Goal: Transaction & Acquisition: Subscribe to service/newsletter

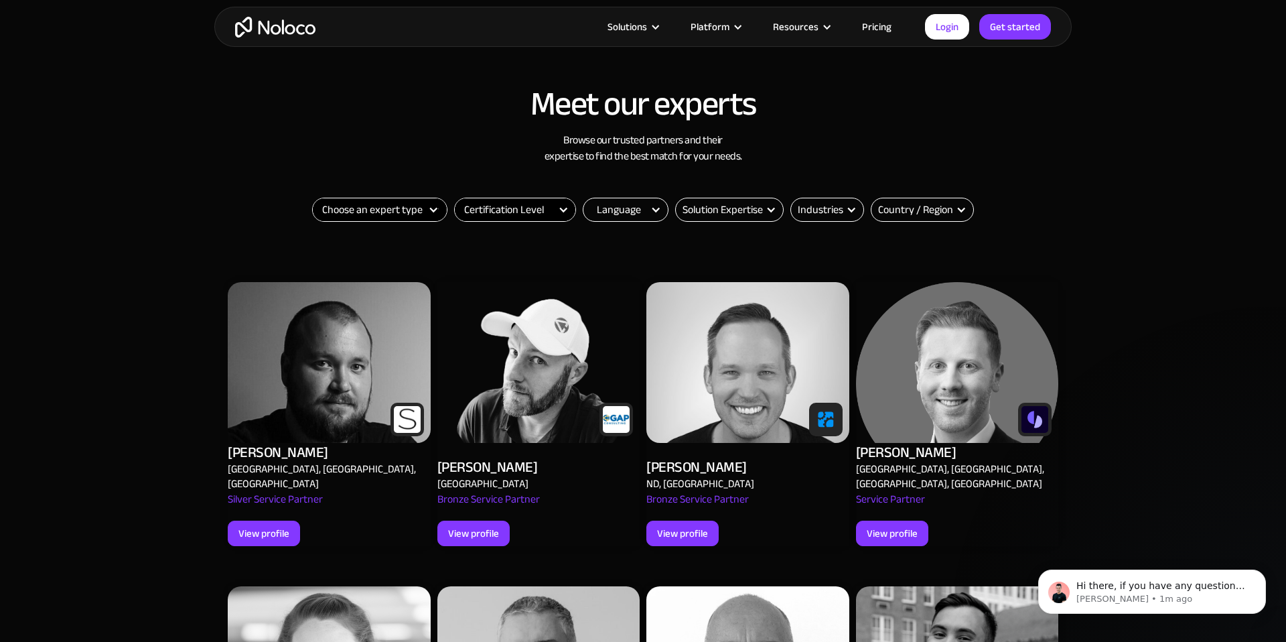
scroll to position [432, 0]
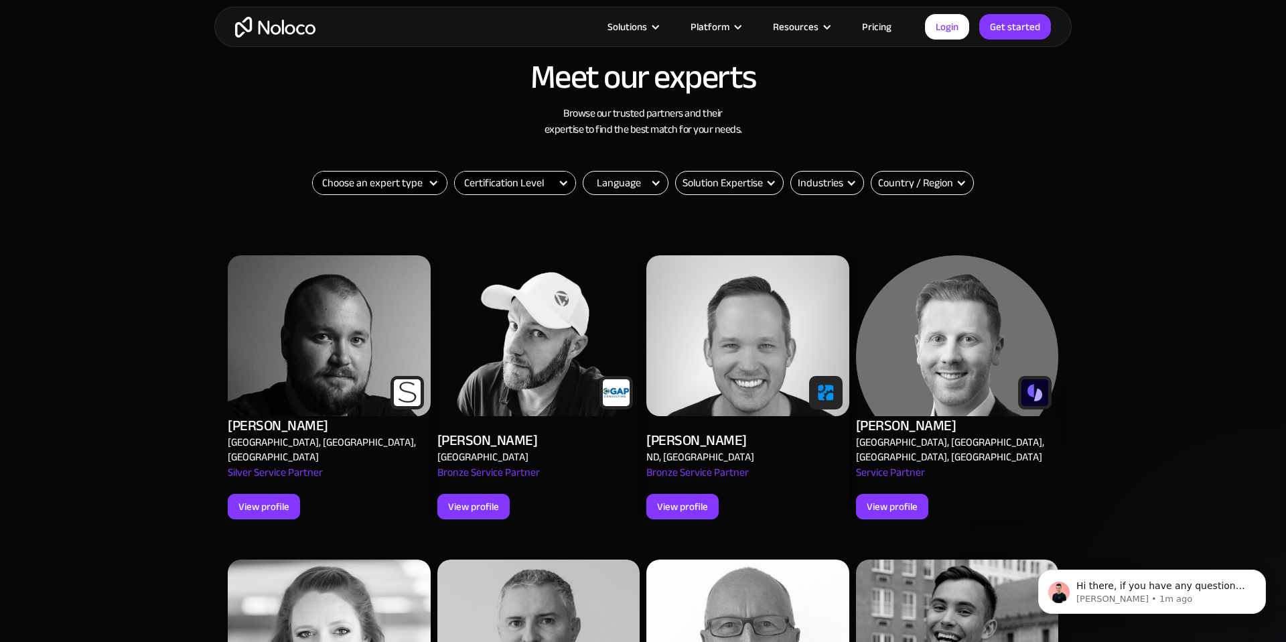
click at [421, 183] on select "Choose an expert type Agency Freelancer" at bounding box center [380, 182] width 134 height 23
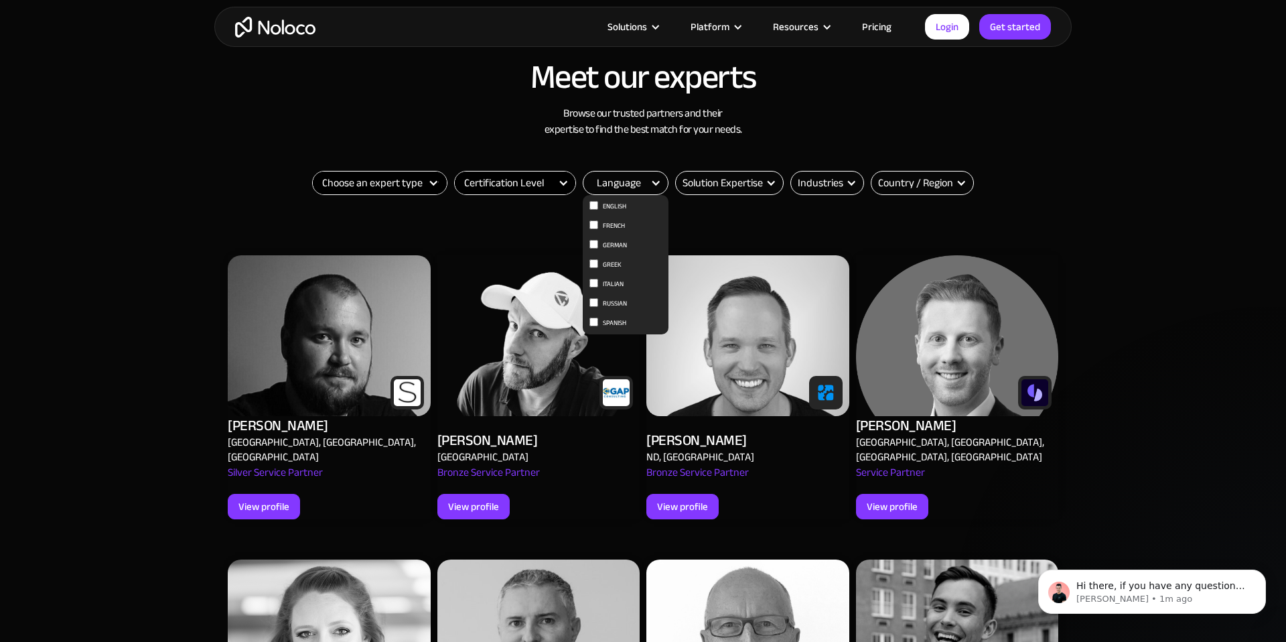
click at [636, 171] on div "Language 0" at bounding box center [626, 183] width 86 height 24
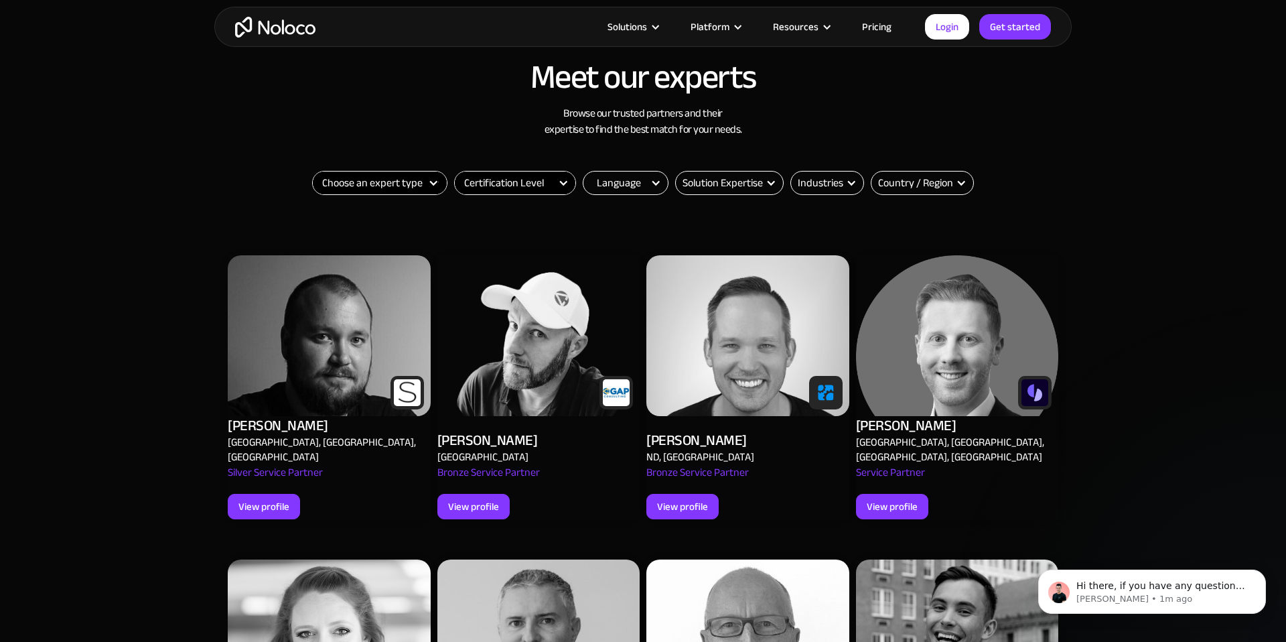
click at [635, 185] on div "Language" at bounding box center [619, 183] width 44 height 16
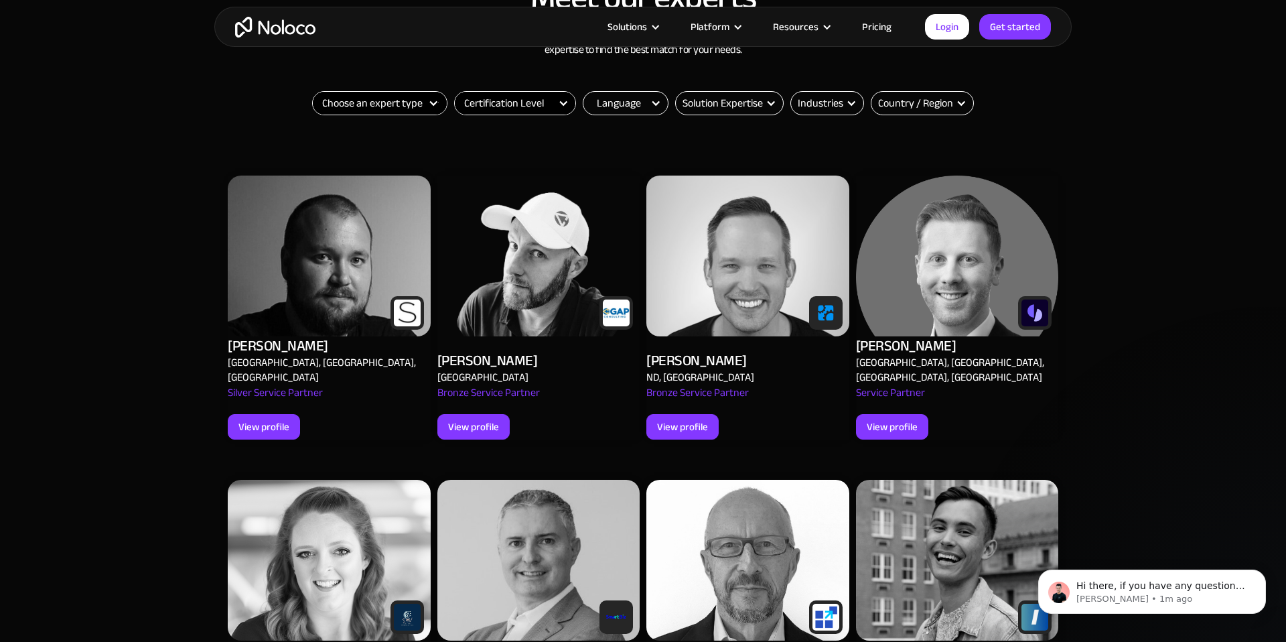
scroll to position [0, 0]
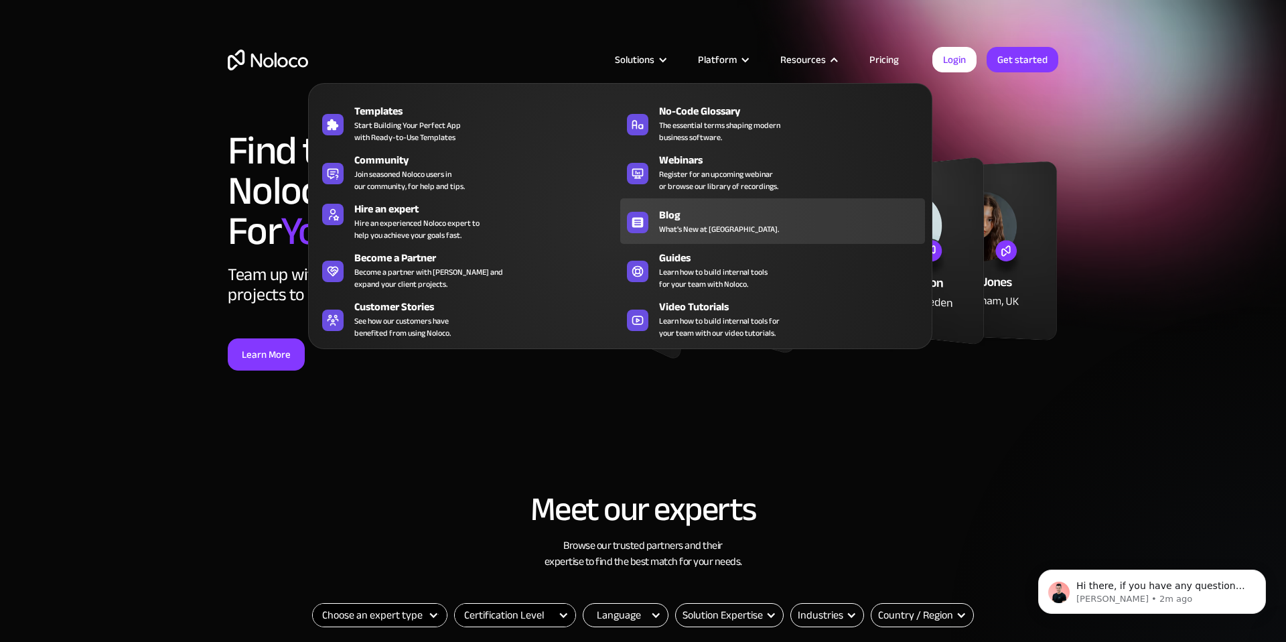
click at [685, 227] on span "What's New at [GEOGRAPHIC_DATA]." at bounding box center [719, 229] width 120 height 12
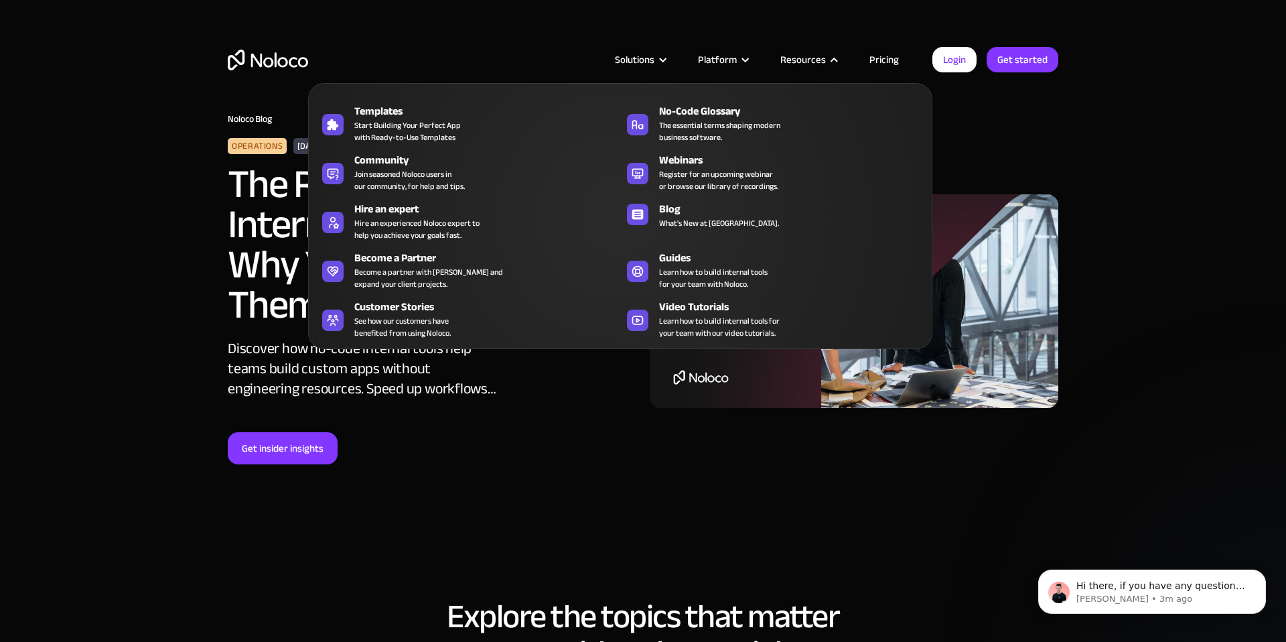
click at [725, 127] on span "The essential terms shaping modern business software." at bounding box center [719, 131] width 121 height 24
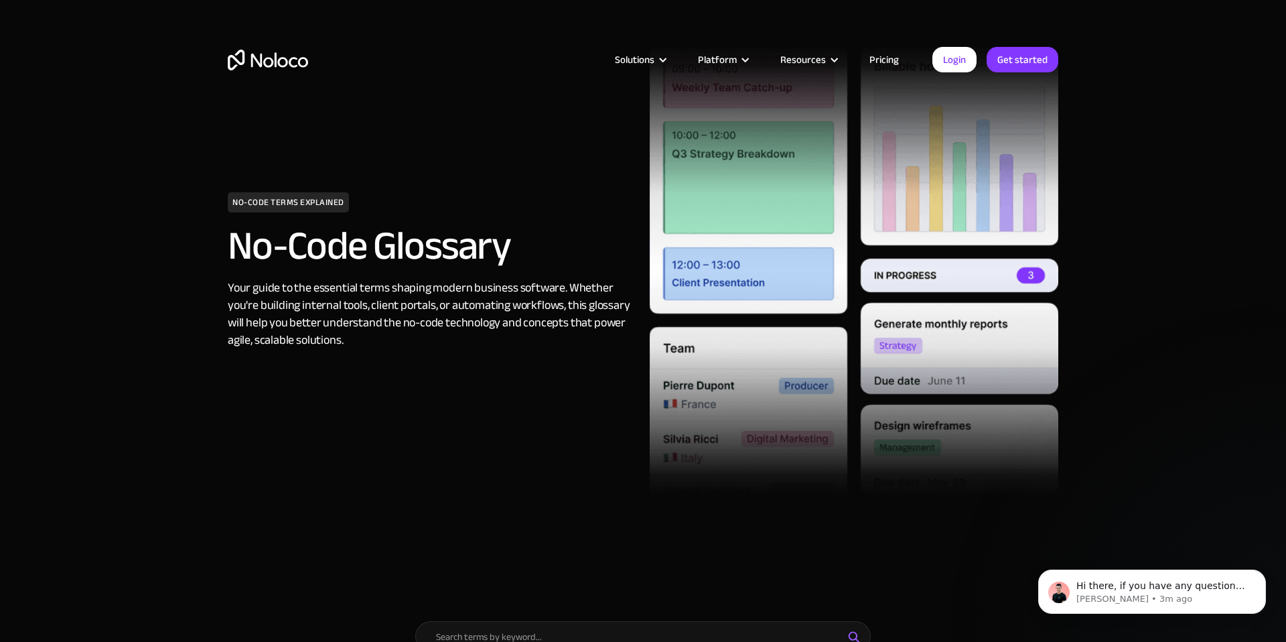
click at [882, 63] on link "Pricing" at bounding box center [884, 59] width 63 height 17
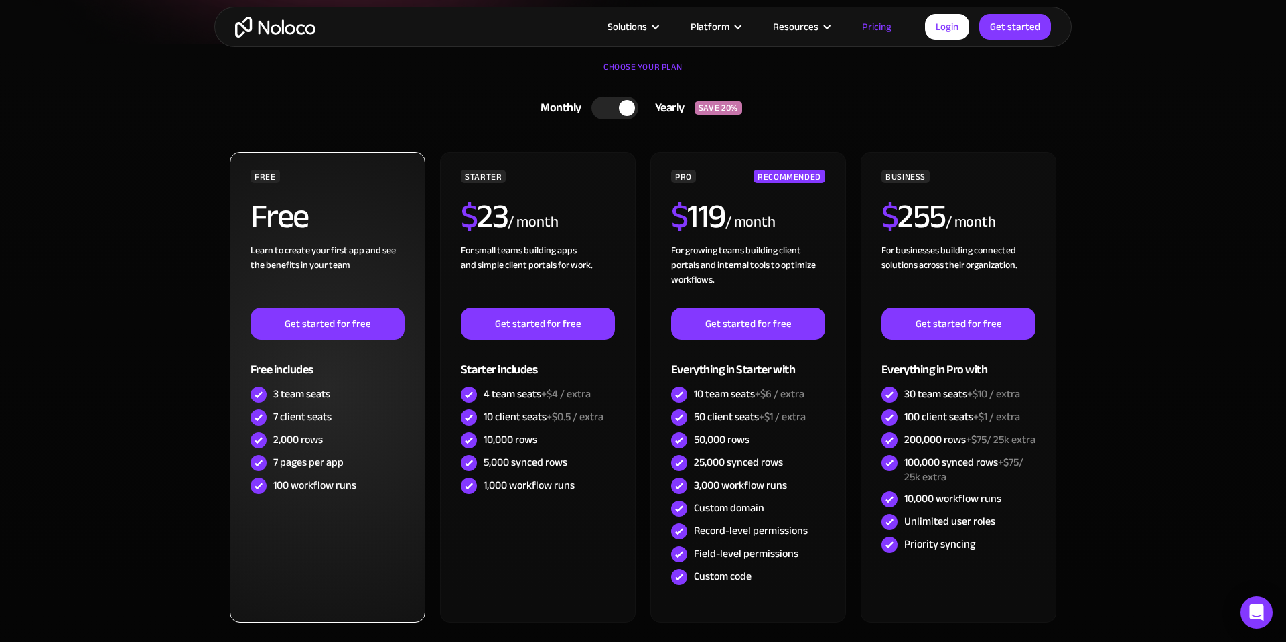
scroll to position [296, 0]
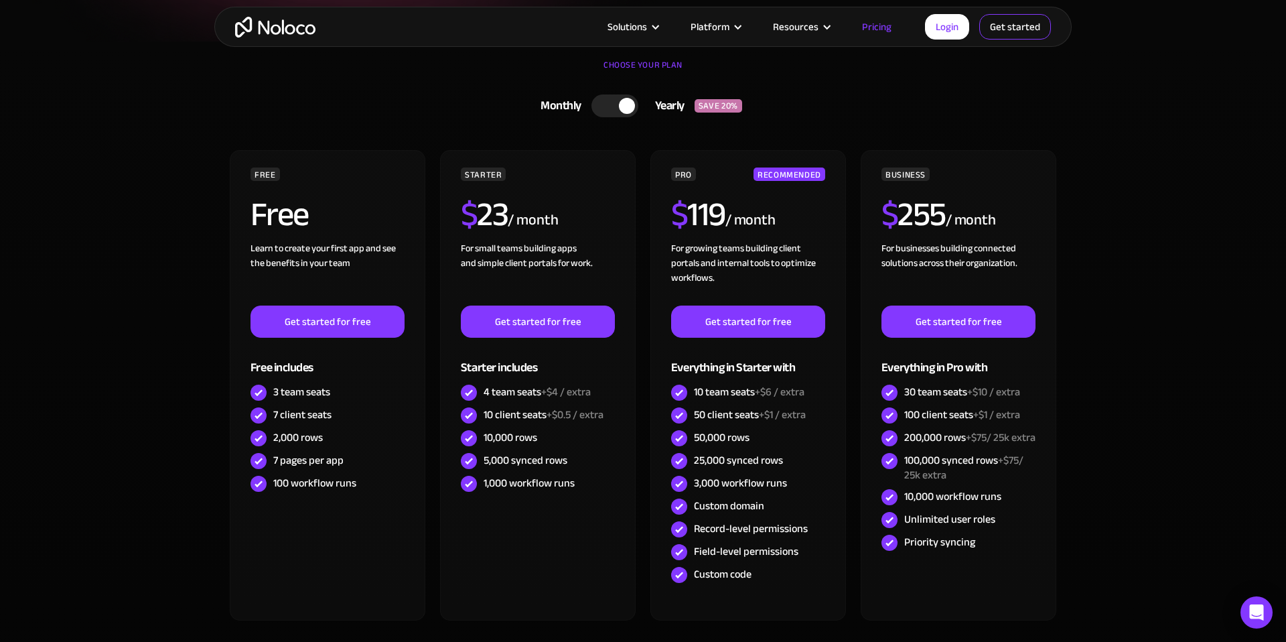
click at [0, 0] on link "Get started" at bounding box center [0, 0] width 0 height 0
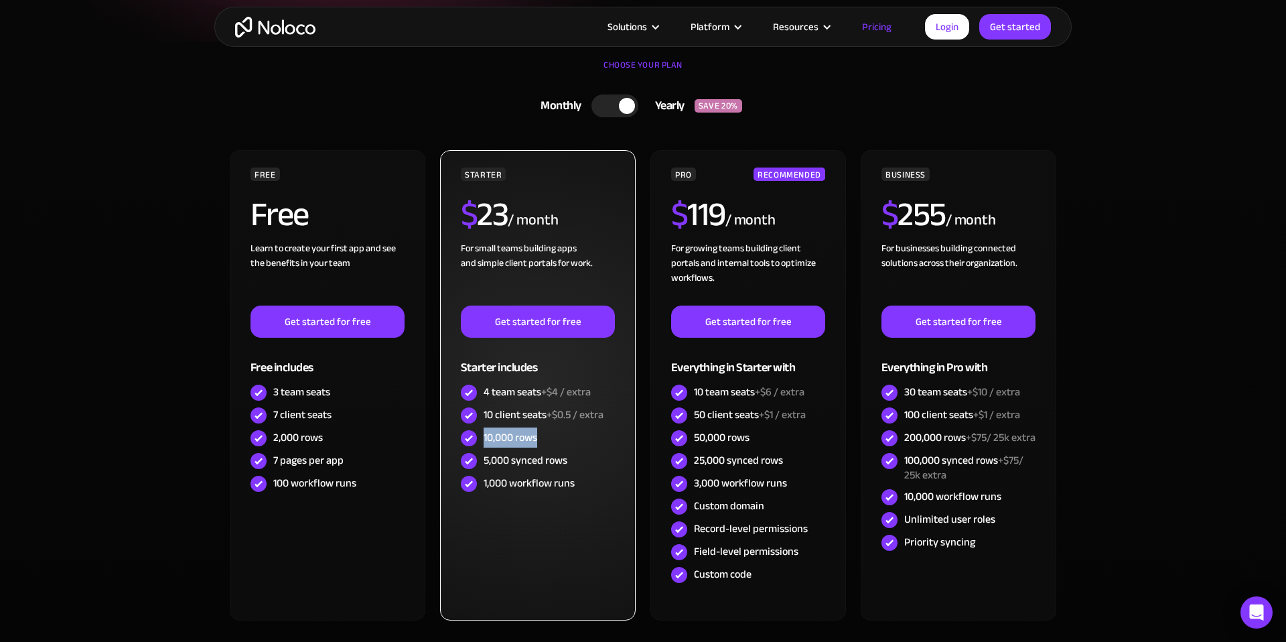
drag, startPoint x: 484, startPoint y: 439, endPoint x: 546, endPoint y: 441, distance: 62.3
click at [546, 441] on div "10,000 rows" at bounding box center [538, 438] width 154 height 23
click at [582, 562] on div "STARTER $ 23 / month For small teams building apps and simple client portals fo…" at bounding box center [538, 385] width 196 height 470
drag, startPoint x: 545, startPoint y: 394, endPoint x: 598, endPoint y: 394, distance: 52.9
click at [598, 394] on div "4 team seats +$4 / extra" at bounding box center [538, 392] width 154 height 23
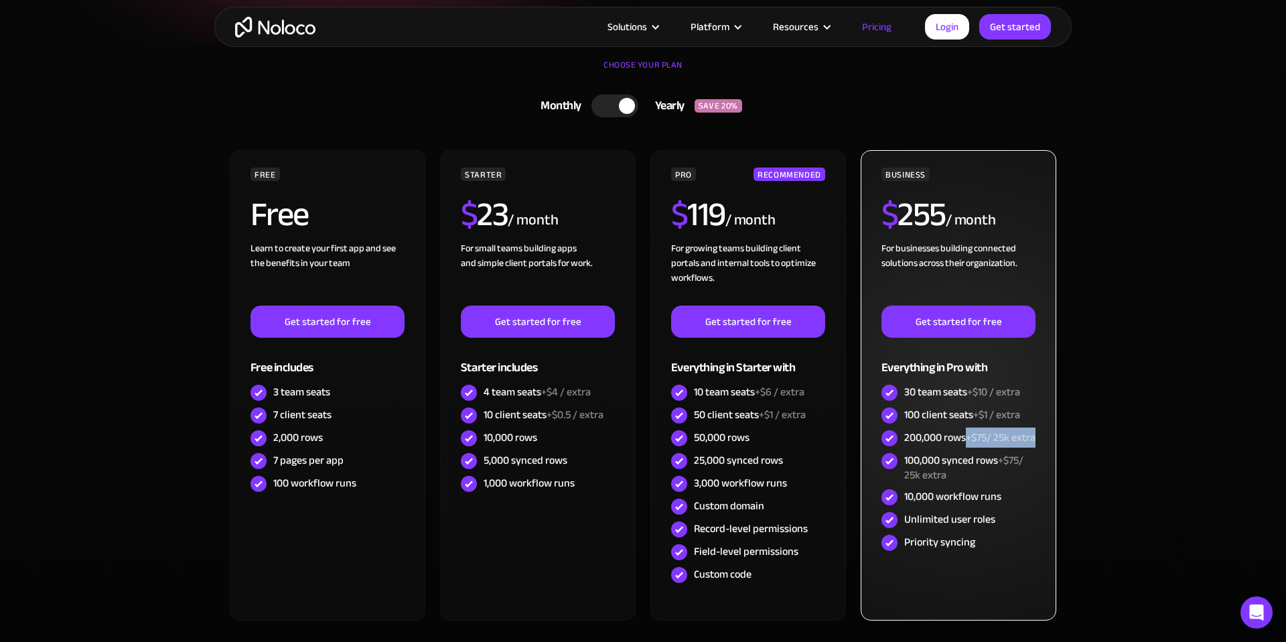
drag, startPoint x: 971, startPoint y: 437, endPoint x: 1001, endPoint y: 457, distance: 36.4
click at [1001, 445] on div "200,000 rows +$75/ 25k extra" at bounding box center [969, 437] width 131 height 15
drag, startPoint x: 973, startPoint y: 388, endPoint x: 1032, endPoint y: 388, distance: 58.9
click at [1032, 388] on div "30 team seats +$10 / extra" at bounding box center [959, 392] width 154 height 23
drag, startPoint x: 977, startPoint y: 411, endPoint x: 1040, endPoint y: 411, distance: 62.3
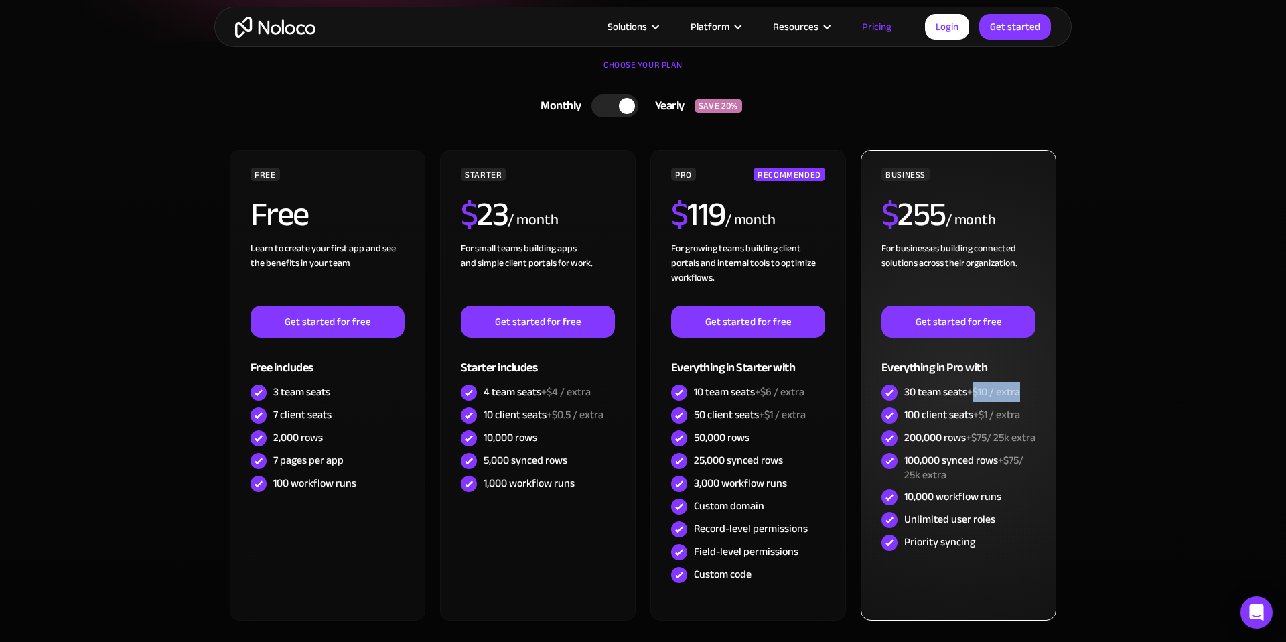
click at [1040, 411] on div "BUSINESS $ 255 / month For businesses building connected solutions across their…" at bounding box center [959, 385] width 196 height 470
drag, startPoint x: 974, startPoint y: 437, endPoint x: 1016, endPoint y: 460, distance: 48.0
click at [1016, 449] on div "200,000 rows +$75/ 25k extra" at bounding box center [959, 438] width 154 height 23
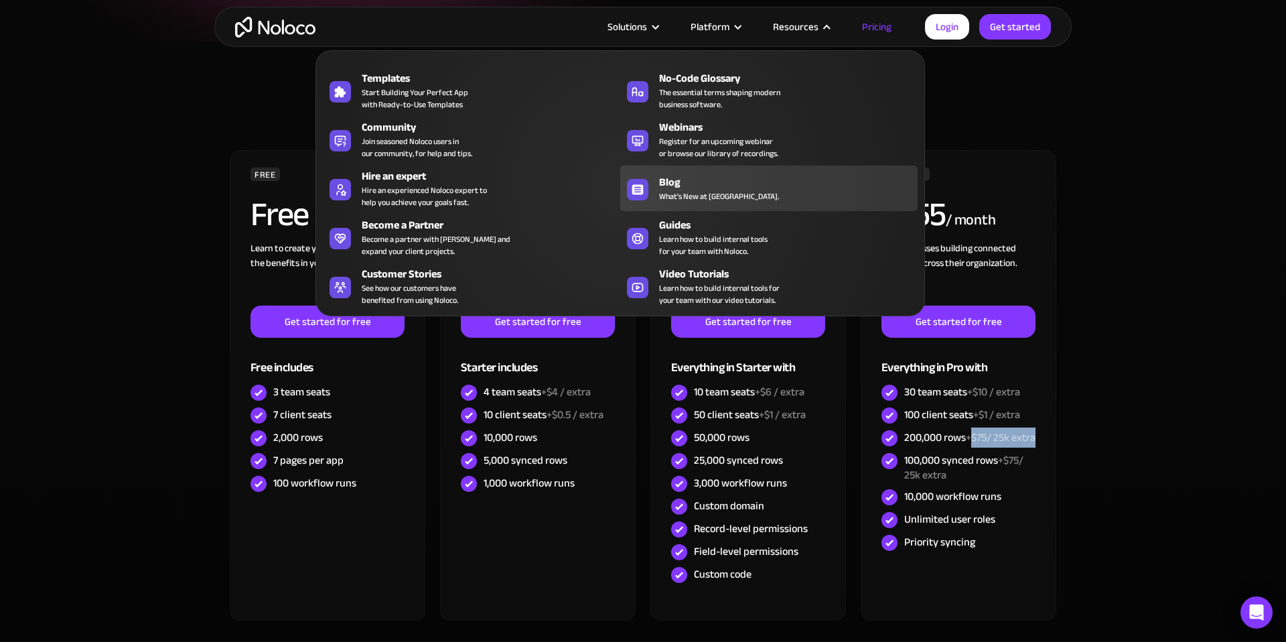
click at [739, 173] on link "Blog What's New at Noloco." at bounding box center [768, 188] width 297 height 46
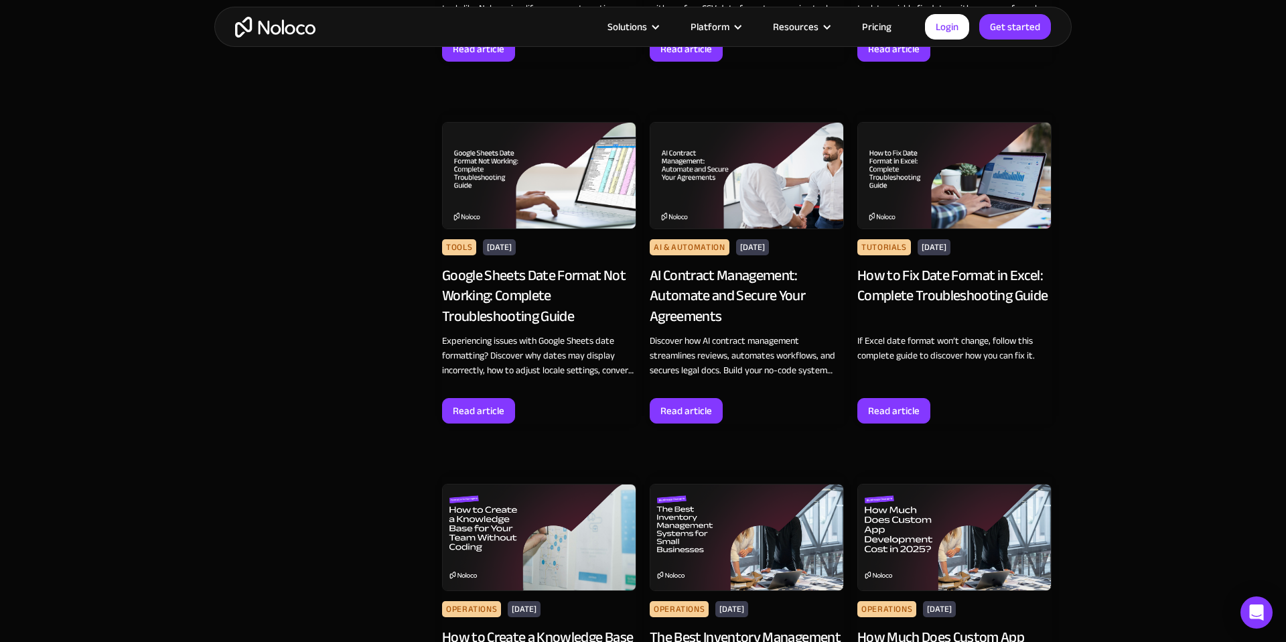
scroll to position [1999, 0]
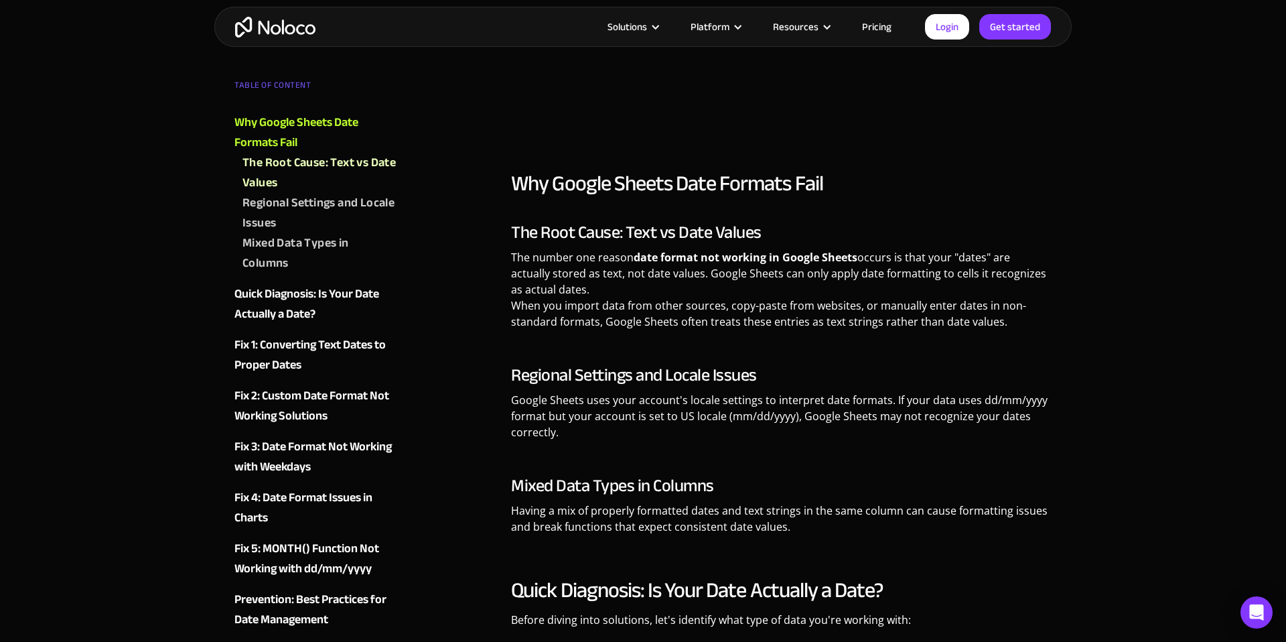
scroll to position [1237, 0]
